Goal: Task Accomplishment & Management: Complete application form

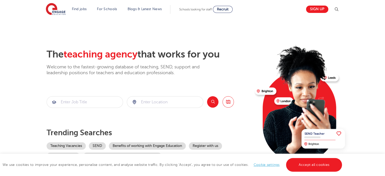
scroll to position [51, 0]
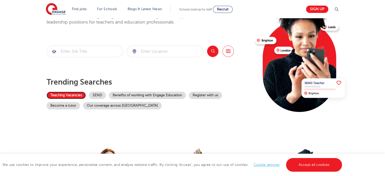
click at [73, 98] on link "Teaching Vacancies" at bounding box center [66, 95] width 39 height 7
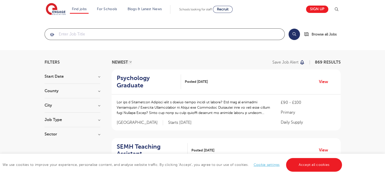
click at [88, 34] on input "search" at bounding box center [165, 34] width 240 height 11
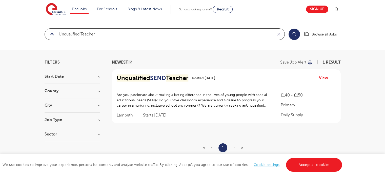
click button "Submit" at bounding box center [0, 0] width 0 height 0
drag, startPoint x: 102, startPoint y: 33, endPoint x: 53, endPoint y: 33, distance: 49.1
click at [53, 33] on div "Unqualified teacher" at bounding box center [159, 34] width 228 height 11
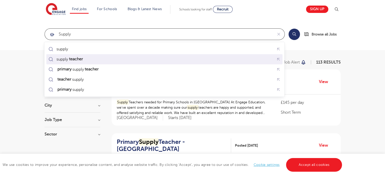
click at [74, 60] on mark "teacher" at bounding box center [75, 59] width 15 height 6
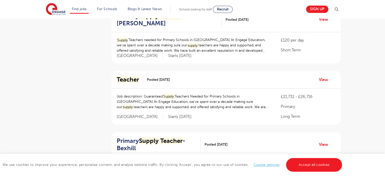
scroll to position [329, 0]
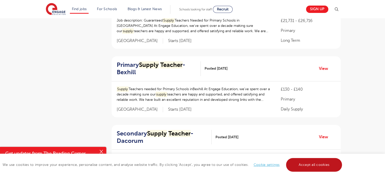
click at [325, 168] on link "Accept all cookies" at bounding box center [314, 165] width 56 height 14
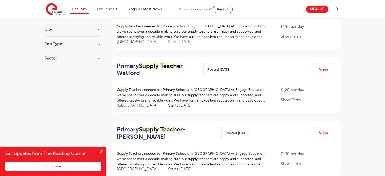
scroll to position [0, 0]
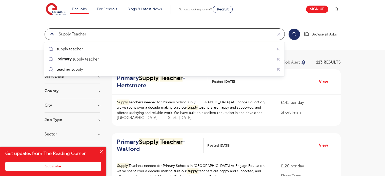
drag, startPoint x: 72, startPoint y: 34, endPoint x: 44, endPoint y: 33, distance: 27.8
click at [45, 33] on form "supply teacher" at bounding box center [165, 34] width 240 height 12
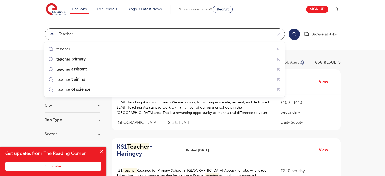
click at [80, 34] on input "teacher" at bounding box center [159, 34] width 228 height 11
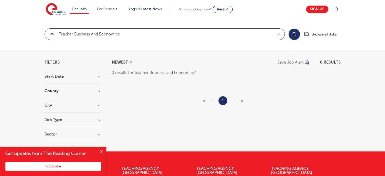
drag, startPoint x: 100, startPoint y: 33, endPoint x: 93, endPoint y: 32, distance: 7.7
click at [93, 32] on input "teacher Business and Economics" at bounding box center [159, 34] width 228 height 11
click at [122, 33] on input "teacher Business Economics" at bounding box center [159, 34] width 228 height 11
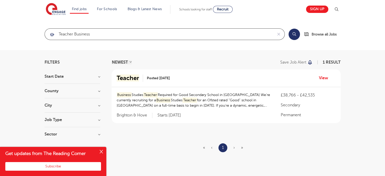
scroll to position [25, 0]
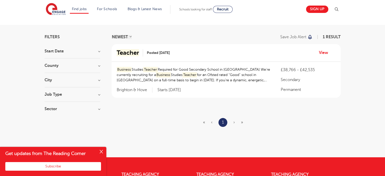
type input "teacher Business"
click at [98, 81] on h3 "City" at bounding box center [73, 80] width 56 height 4
click at [100, 79] on h3 "City" at bounding box center [73, 80] width 56 height 4
click at [99, 65] on h3 "County" at bounding box center [73, 66] width 56 height 4
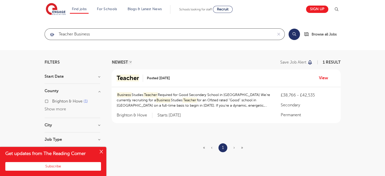
drag, startPoint x: 103, startPoint y: 34, endPoint x: 57, endPoint y: 34, distance: 46.1
click at [57, 34] on input "teacher Business" at bounding box center [159, 34] width 228 height 11
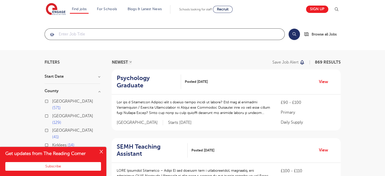
scroll to position [51, 0]
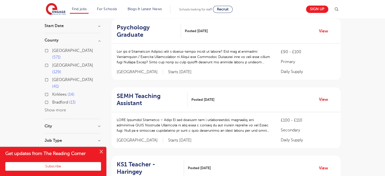
click at [52, 50] on label "London 571" at bounding box center [76, 53] width 48 height 13
click at [52, 50] on input "London 571" at bounding box center [53, 49] width 3 height 3
checkbox input "true"
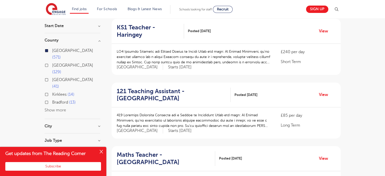
click at [59, 108] on button "Show more" at bounding box center [56, 110] width 22 height 5
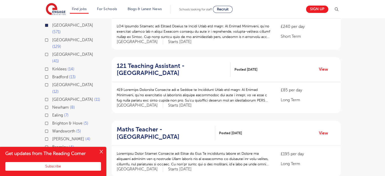
click at [52, 112] on label "Ealing 7" at bounding box center [60, 115] width 16 height 7
click at [52, 113] on input "Ealing 7" at bounding box center [53, 114] width 3 height 3
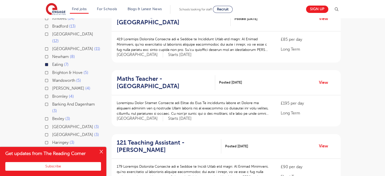
click at [52, 85] on label "Brent 4" at bounding box center [71, 88] width 38 height 7
click at [52, 86] on input "Brent 4" at bounding box center [53, 87] width 3 height 3
checkbox input "true"
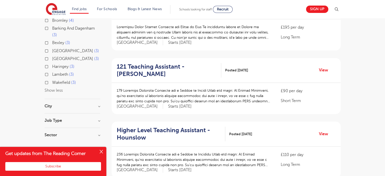
click at [99, 118] on h3 "Job Type" at bounding box center [73, 120] width 56 height 4
click at [52, 128] on label "Long Term 10" at bounding box center [65, 131] width 27 height 7
click at [52, 129] on input "Long Term 10" at bounding box center [53, 130] width 3 height 3
checkbox input "true"
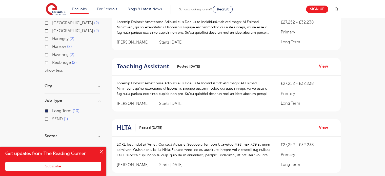
scroll to position [253, 0]
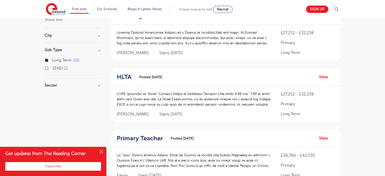
click at [98, 83] on h3 "Sector" at bounding box center [73, 85] width 56 height 4
click at [52, 100] on label "Secondary 3" at bounding box center [64, 103] width 25 height 7
click at [52, 101] on input "Secondary 3" at bounding box center [53, 102] width 3 height 3
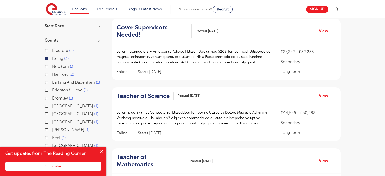
scroll to position [76, 0]
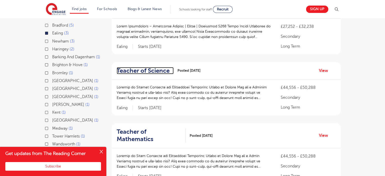
click at [151, 72] on h2 "Teacher of Science" at bounding box center [143, 70] width 53 height 7
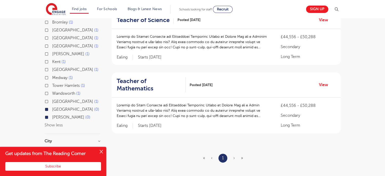
scroll to position [101, 0]
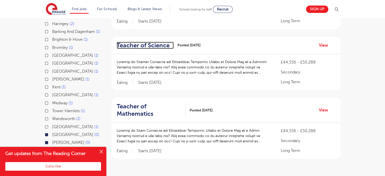
click at [154, 46] on h2 "Teacher of Science" at bounding box center [143, 45] width 53 height 7
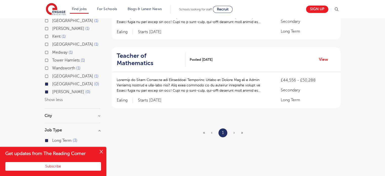
scroll to position [25, 0]
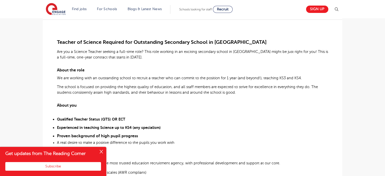
scroll to position [51, 0]
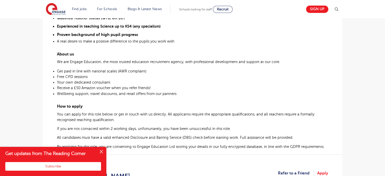
scroll to position [354, 0]
